Goal: Communication & Community: Answer question/provide support

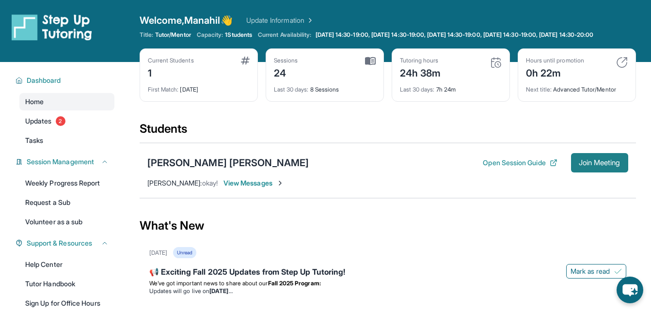
click at [583, 165] on button "Join Meeting" at bounding box center [599, 162] width 57 height 19
click at [597, 166] on span "Join Meeting" at bounding box center [600, 163] width 42 height 6
click at [579, 166] on span "Join Meeting" at bounding box center [600, 163] width 42 height 6
click at [595, 166] on span "Join Meeting" at bounding box center [600, 163] width 42 height 6
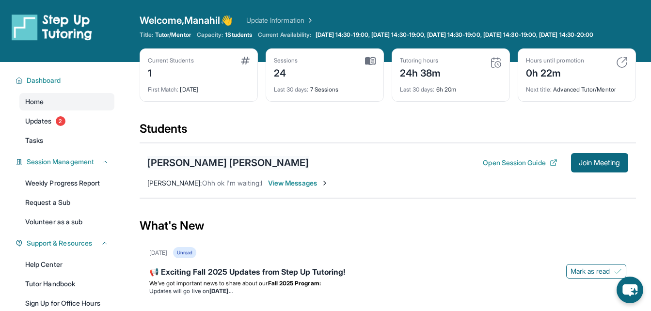
click at [225, 170] on div "[PERSON_NAME] [PERSON_NAME]" at bounding box center [228, 163] width 162 height 14
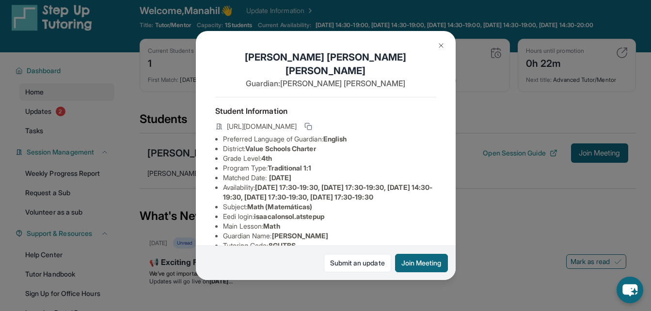
click at [443, 47] on img at bounding box center [441, 46] width 8 height 8
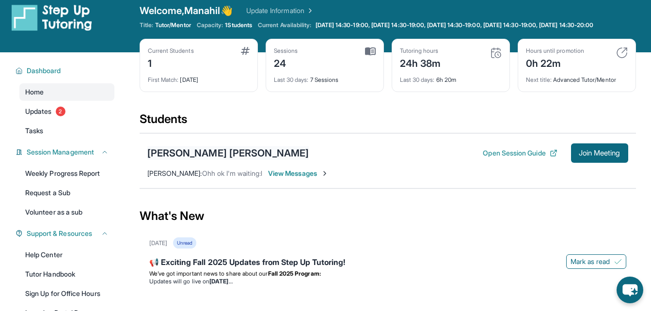
click at [208, 158] on div "[PERSON_NAME] [PERSON_NAME]" at bounding box center [228, 153] width 162 height 14
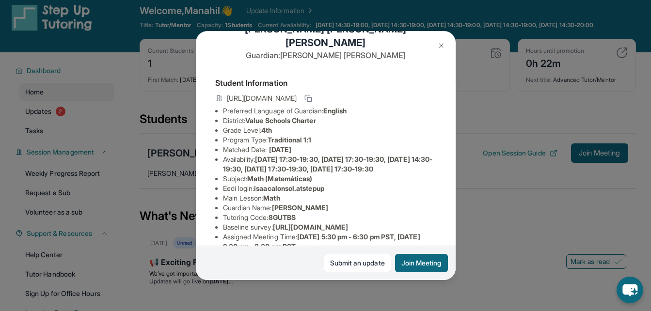
scroll to position [32, 0]
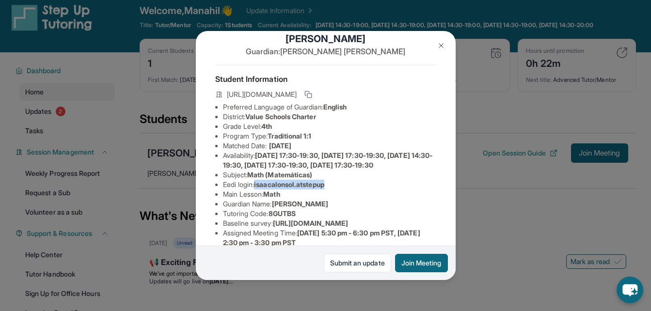
drag, startPoint x: 257, startPoint y: 188, endPoint x: 349, endPoint y: 191, distance: 92.1
click at [349, 189] on li "Eedi login : isaacalonsol.atstepup" at bounding box center [329, 185] width 213 height 10
copy li "isaacalonsol.atstepup"
